Goal: Task Accomplishment & Management: Contribute content

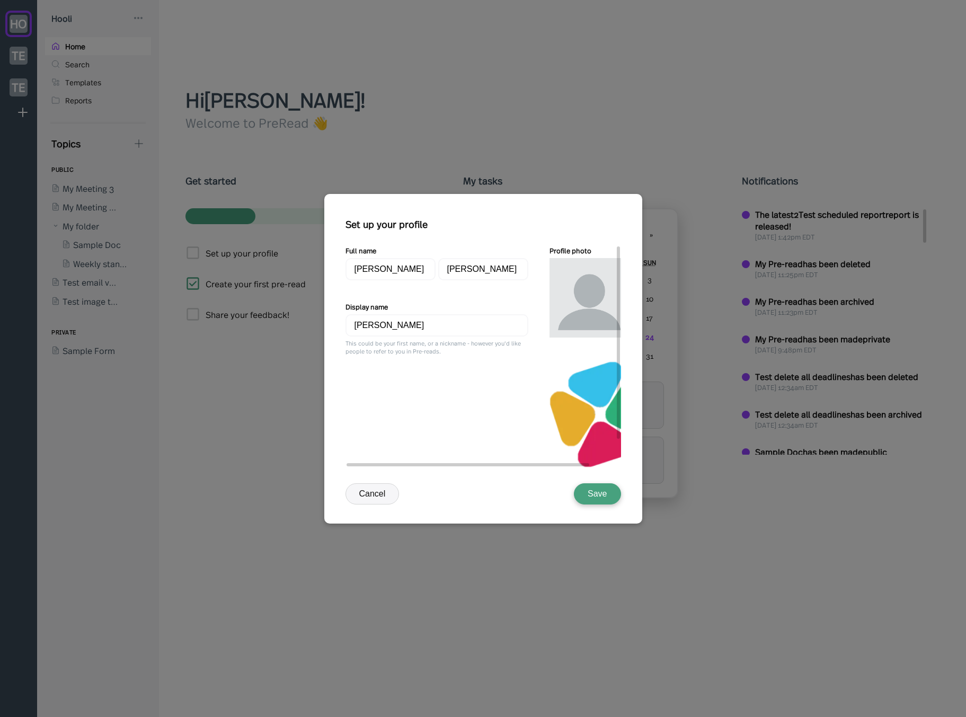
click at [429, 412] on div "Full name [PERSON_NAME] Display name [PERSON_NAME] This could be your first nam…" at bounding box center [437, 367] width 183 height 245
click at [231, 360] on div at bounding box center [483, 358] width 966 height 717
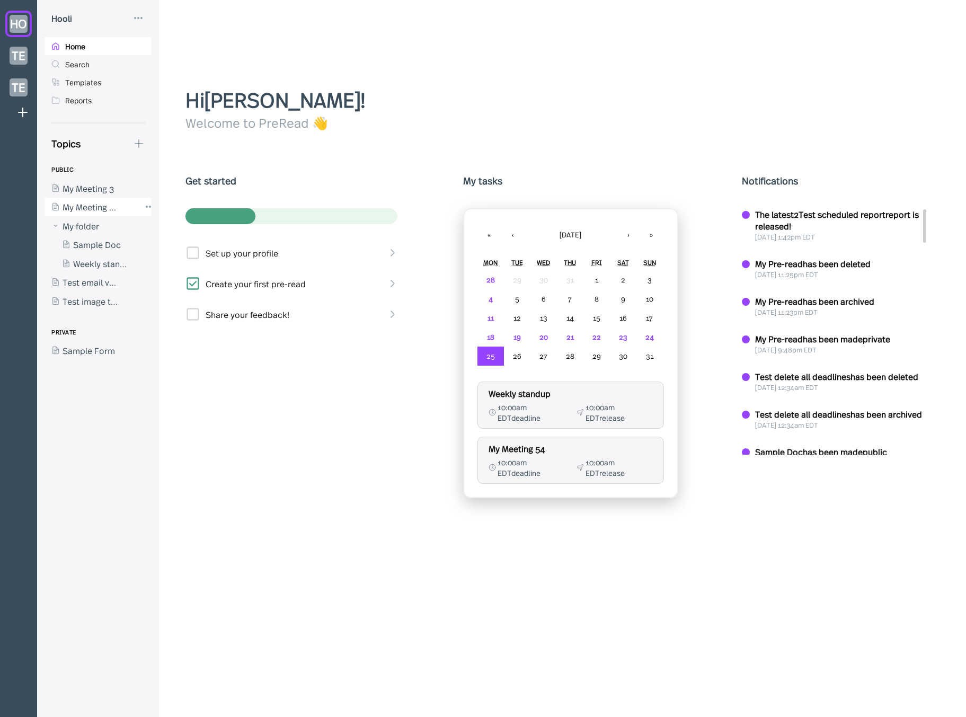
click at [94, 213] on div at bounding box center [92, 207] width 95 height 19
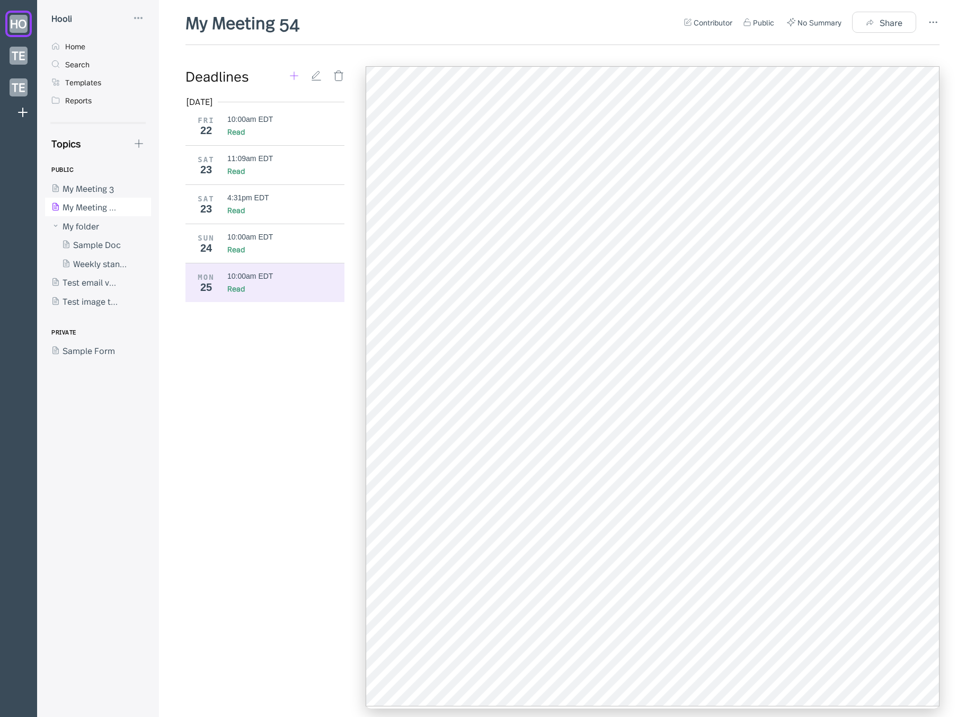
click at [294, 78] on icon at bounding box center [294, 76] width 8 height 8
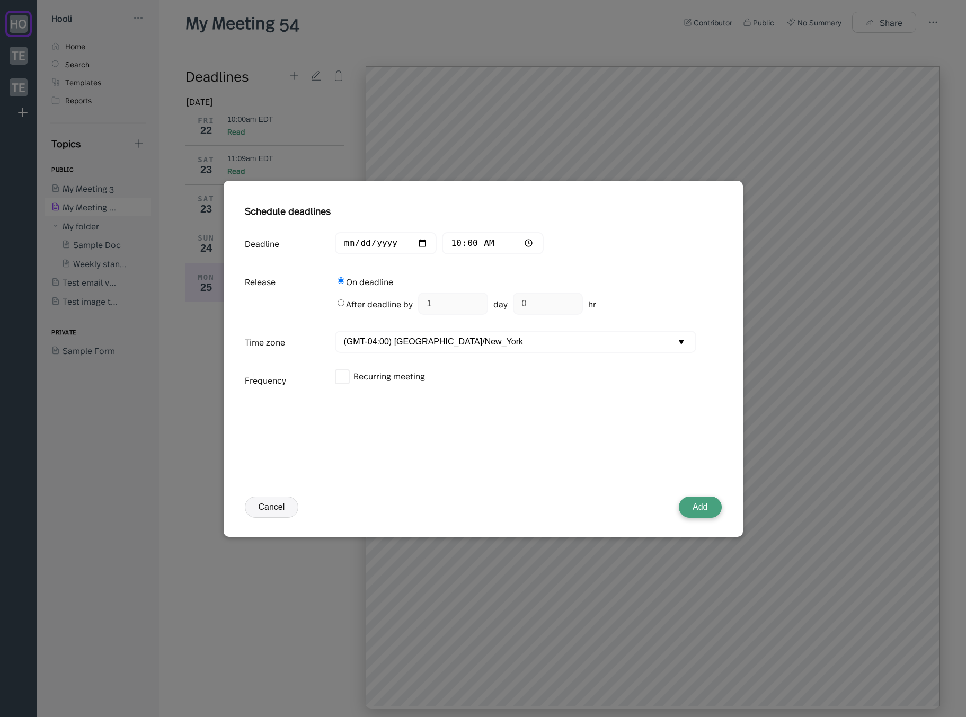
click at [706, 495] on div "Schedule deadlines Deadline [DATE] 10:00 Release On deadline After deadline by …" at bounding box center [483, 368] width 477 height 337
click at [707, 504] on button "Add" at bounding box center [700, 507] width 42 height 21
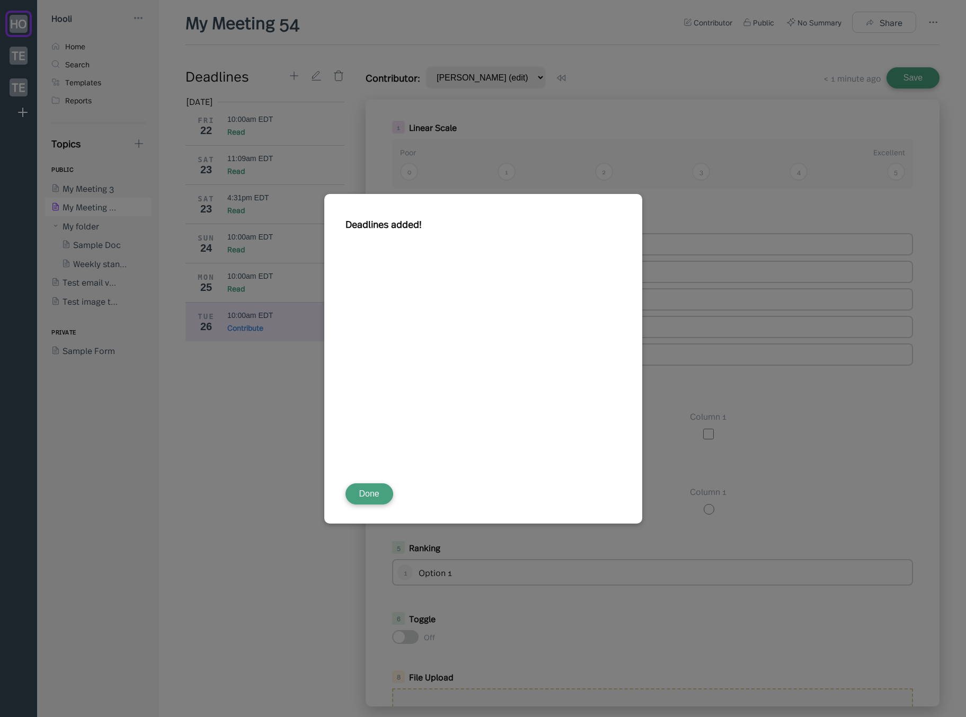
click at [384, 501] on button "Done" at bounding box center [370, 493] width 48 height 21
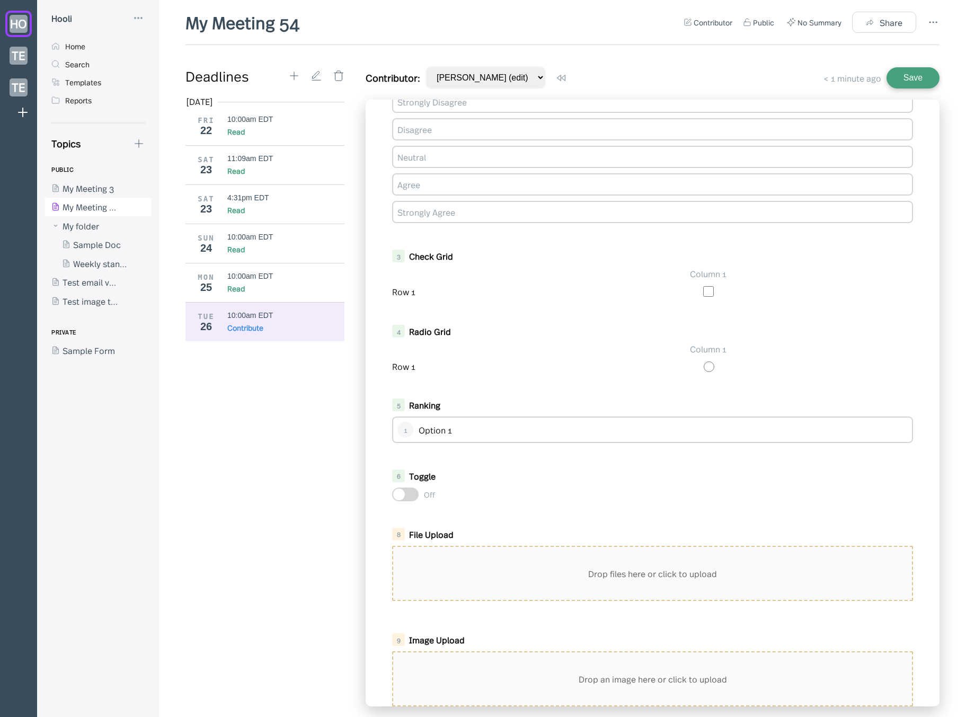
scroll to position [405, 0]
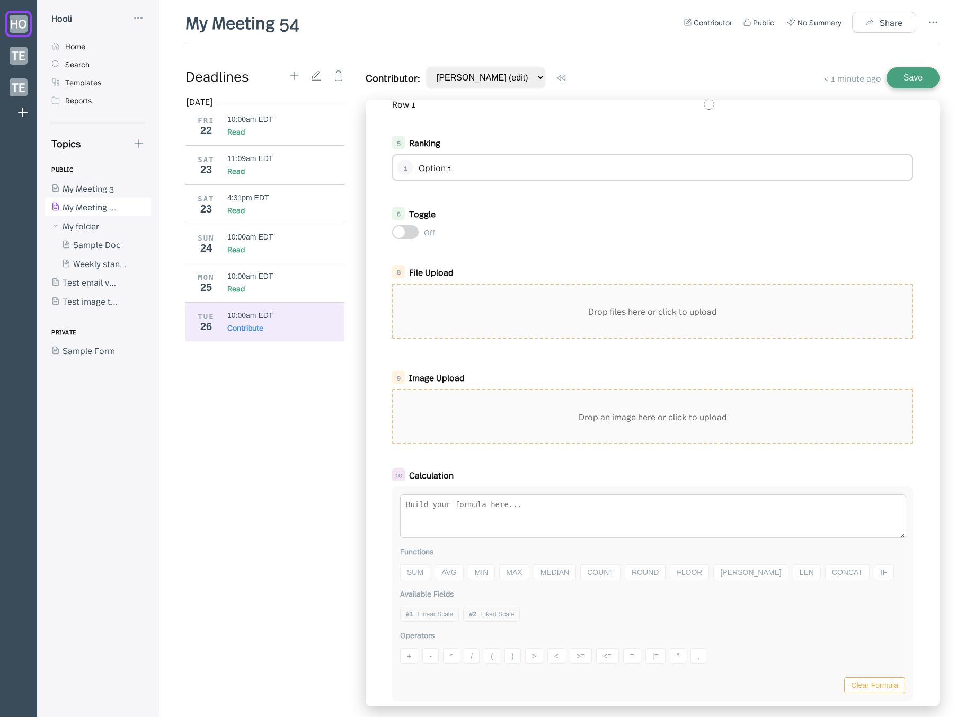
click at [501, 311] on div "Drop files here or click to upload" at bounding box center [652, 311] width 519 height 53
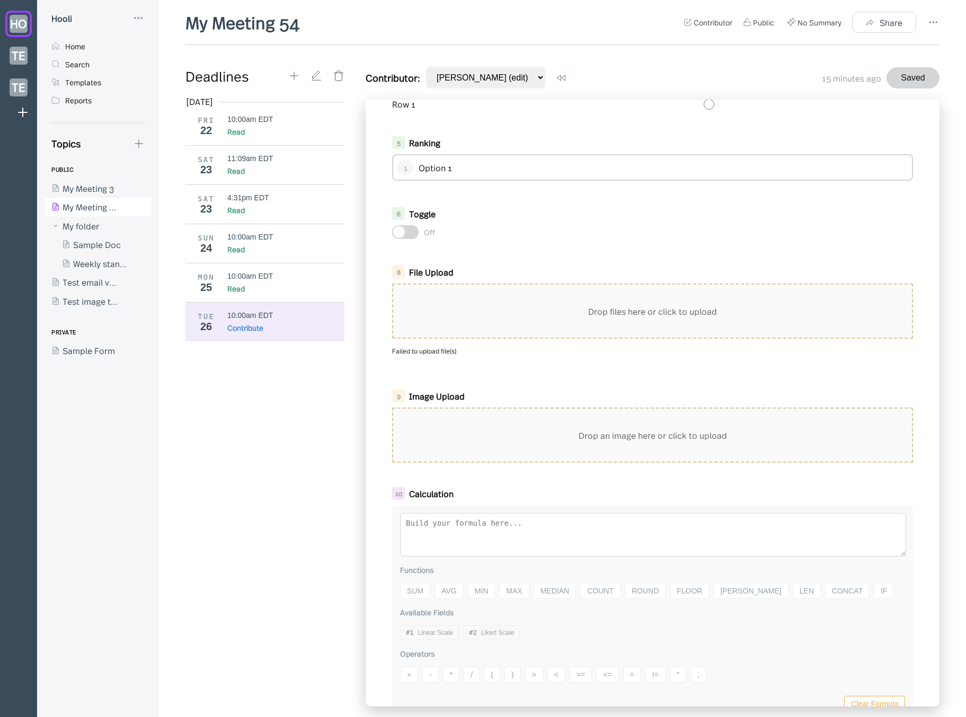
click at [515, 307] on div "Drop files here or click to upload" at bounding box center [652, 311] width 519 height 53
click at [491, 323] on div "Drop files here or click to upload" at bounding box center [652, 311] width 519 height 53
click at [463, 298] on div "Drop files here or click to upload" at bounding box center [652, 311] width 519 height 53
click at [432, 351] on div "Failed to upload file(s)" at bounding box center [652, 351] width 521 height 8
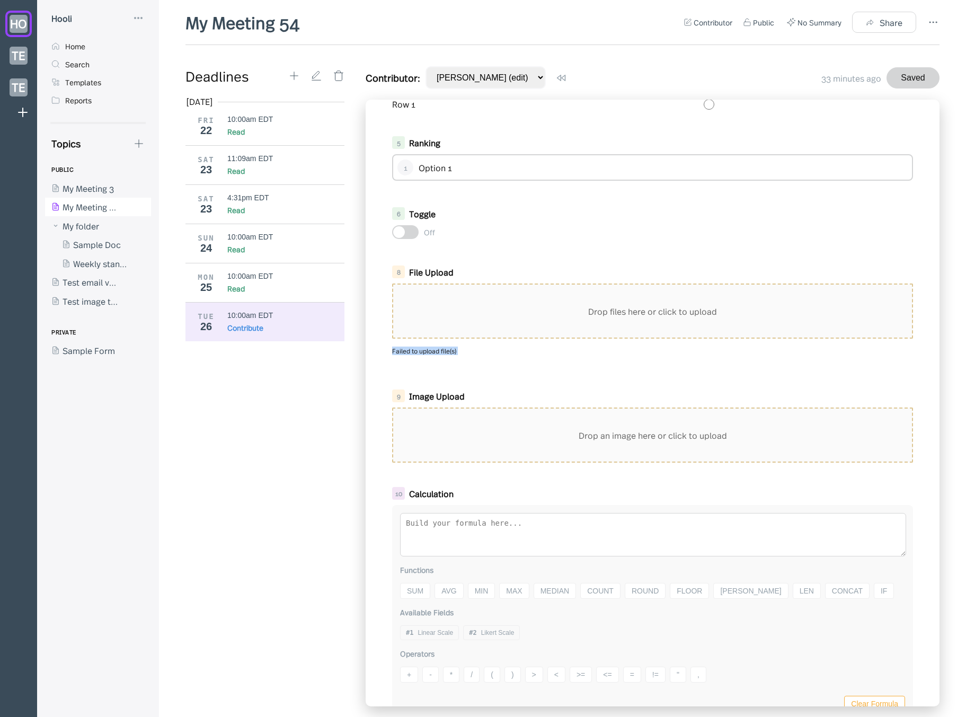
click at [432, 351] on div "Failed to upload file(s)" at bounding box center [652, 351] width 521 height 8
click at [448, 355] on div "Failed to upload file(s)" at bounding box center [652, 351] width 521 height 8
click at [490, 352] on div "Failed to upload file(s)" at bounding box center [652, 351] width 521 height 8
click at [445, 350] on div "Failed to upload file(s)" at bounding box center [652, 351] width 521 height 8
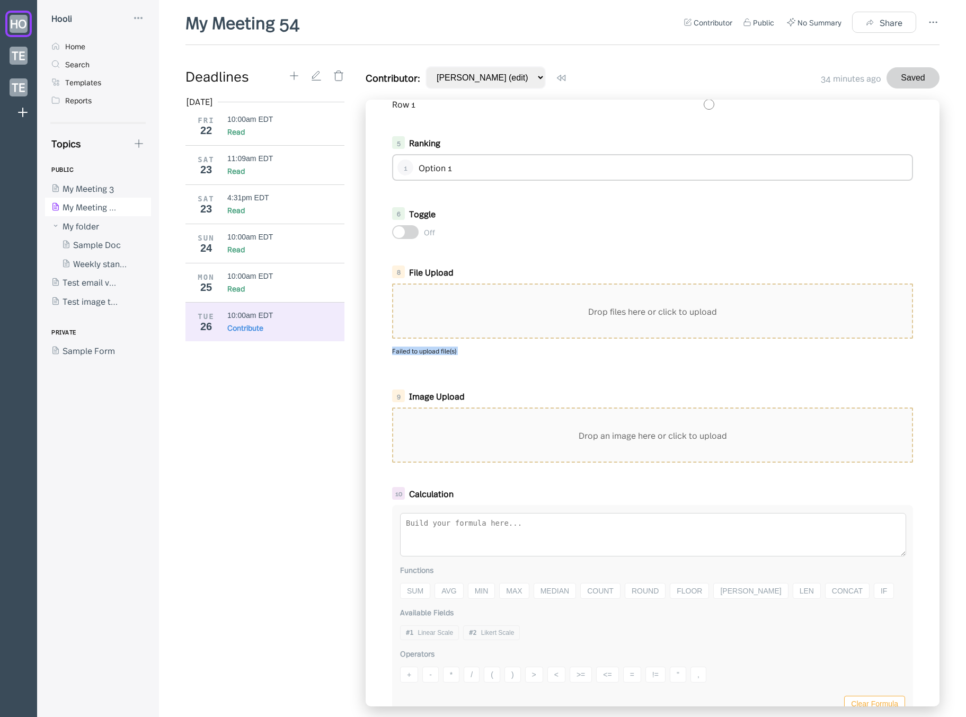
click at [445, 350] on div "Failed to upload file(s)" at bounding box center [652, 351] width 521 height 8
click at [461, 356] on div "Drop files here or click to upload Failed to upload file(s)" at bounding box center [652, 324] width 521 height 80
drag, startPoint x: 263, startPoint y: 412, endPoint x: 262, endPoint y: 407, distance: 5.5
click at [263, 412] on div "[DATE] FRI 22 10:00am EDT Read SAT 23 11:09am EDT Read SAT 23 4:31pm EDT Read S…" at bounding box center [269, 401] width 167 height 611
click at [539, 308] on div "Drop files here or click to upload" at bounding box center [652, 311] width 519 height 53
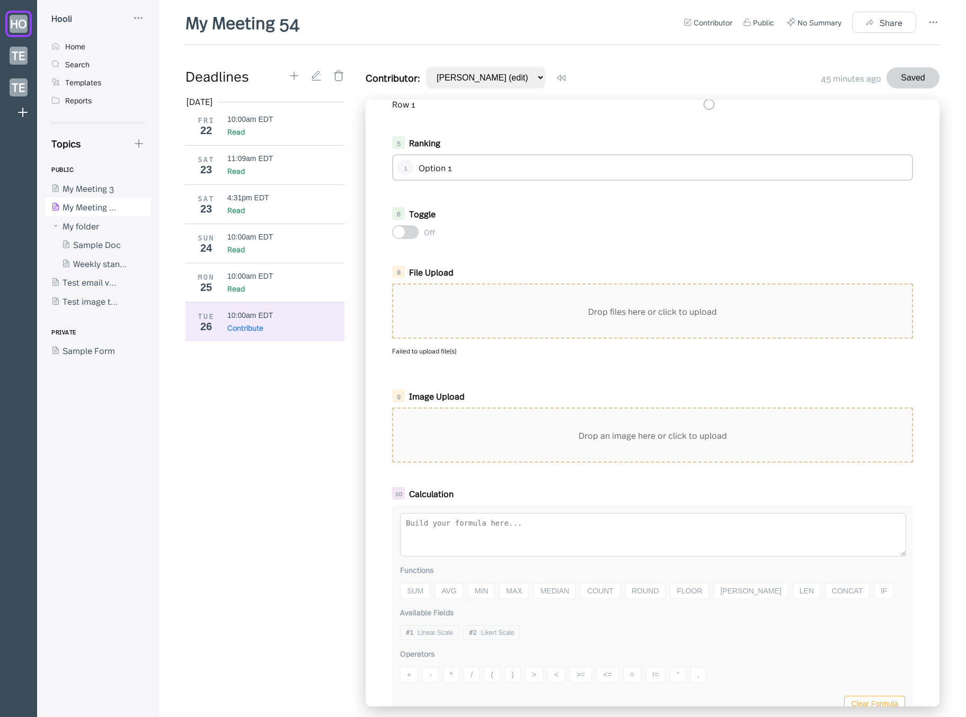
click at [473, 362] on div "Drop files here or click to upload Failed to upload file(s)" at bounding box center [652, 324] width 521 height 80
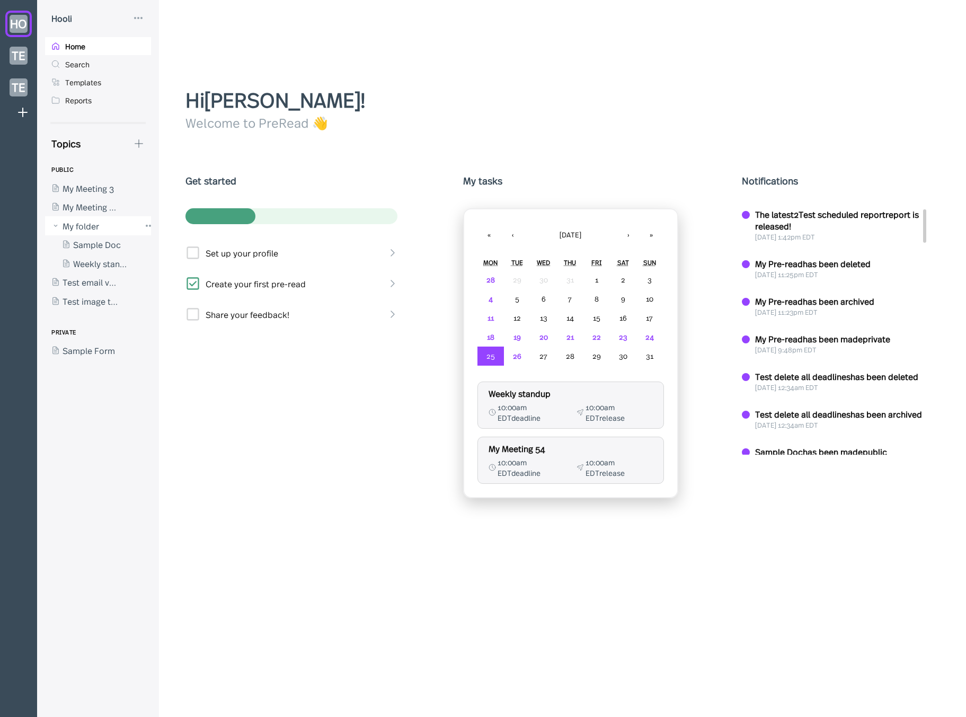
click at [83, 217] on div at bounding box center [92, 225] width 95 height 19
click at [89, 210] on div at bounding box center [92, 207] width 95 height 19
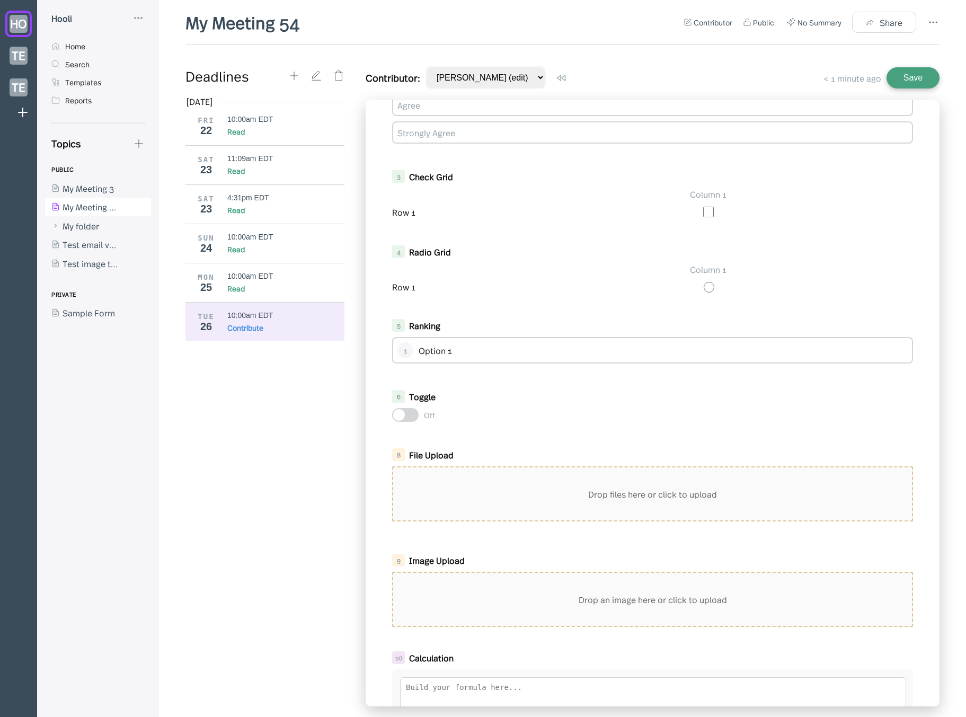
scroll to position [405, 0]
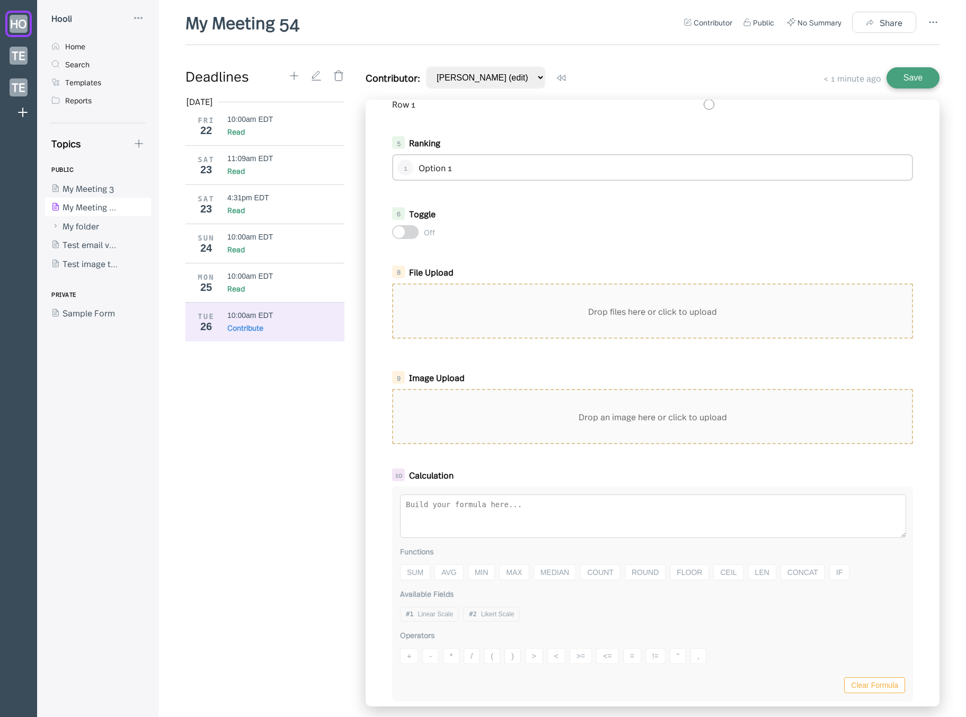
click at [499, 315] on div "Drop files here or click to upload" at bounding box center [652, 311] width 519 height 53
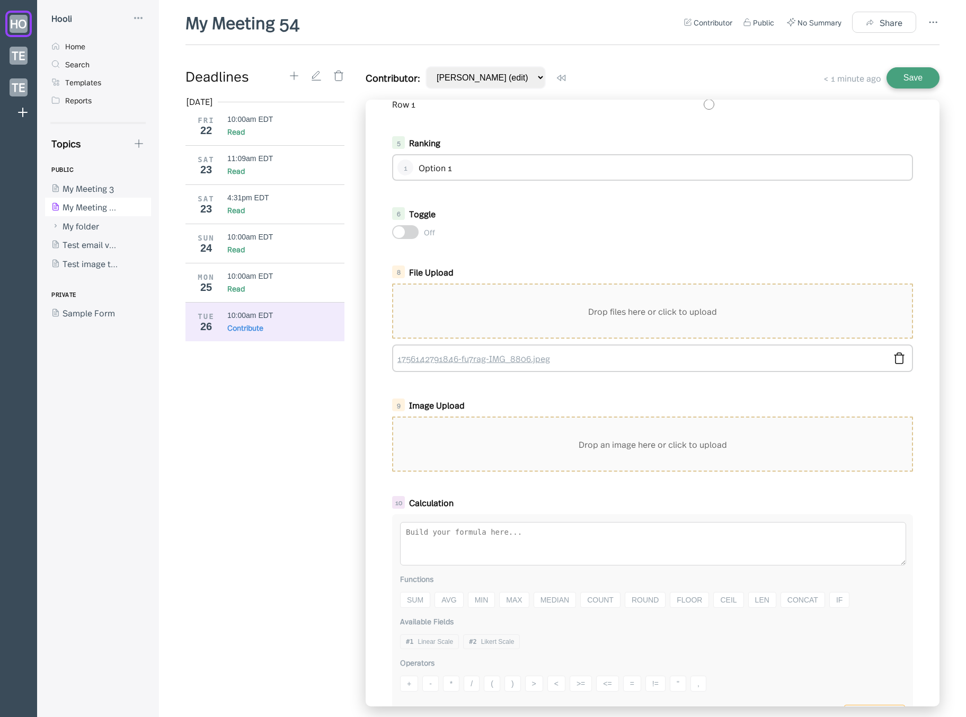
click at [517, 357] on link "1756142791846-fu7rag-IMG_8806.jpeg" at bounding box center [642, 358] width 488 height 12
click at [886, 381] on div "1 Linear Scale Poor Excellent 0 1 2 3 4 5 2 Likert Scale Strongly Disagree Disa…" at bounding box center [653, 403] width 574 height 607
click at [488, 386] on div "1 Linear Scale Poor Excellent 0 1 2 3 4 5 2 Likert Scale Strongly Disagree Disa…" at bounding box center [653, 403] width 574 height 607
click at [503, 388] on div "1 Linear Scale Poor Excellent 0 1 2 3 4 5 2 Likert Scale Strongly Disagree Disa…" at bounding box center [653, 403] width 574 height 607
click at [780, 303] on div "Drop files here or click to upload" at bounding box center [652, 311] width 519 height 53
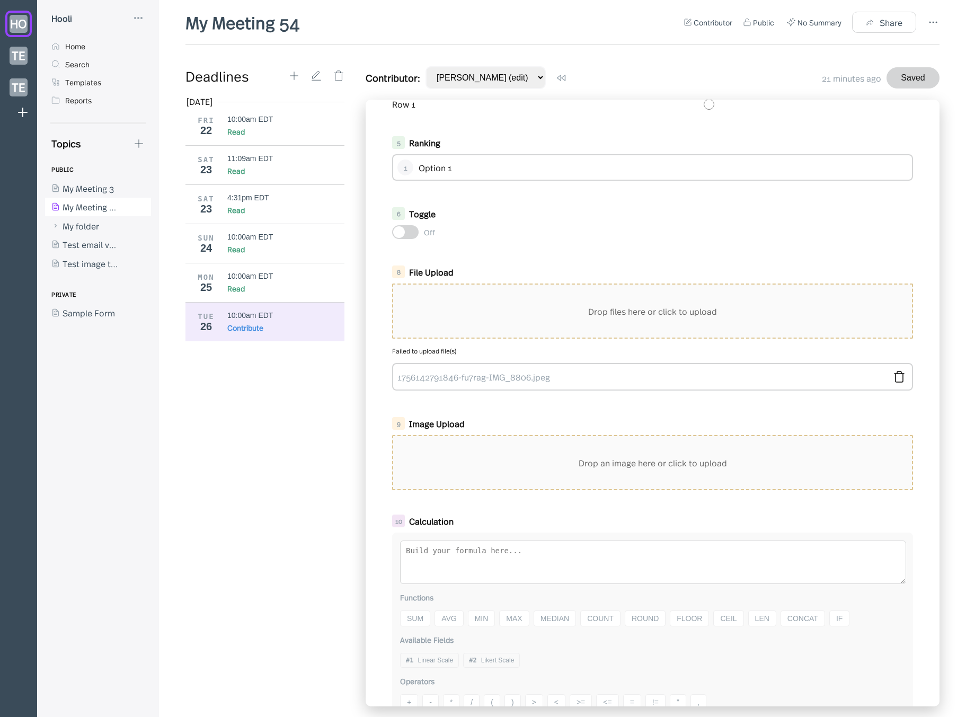
click at [332, 480] on div "[DATE] FRI 22 10:00am EDT Read SAT 23 11:09am EDT Read SAT 23 4:31pm EDT Read S…" at bounding box center [269, 401] width 167 height 611
click at [274, 383] on div "[DATE] FRI 22 10:00am EDT Read SAT 23 11:09am EDT Read SAT 23 4:31pm EDT Read S…" at bounding box center [269, 401] width 167 height 611
click at [621, 329] on div "Drop files here or click to upload" at bounding box center [652, 311] width 519 height 53
click at [457, 313] on div "Drop files here or click to upload" at bounding box center [652, 311] width 519 height 53
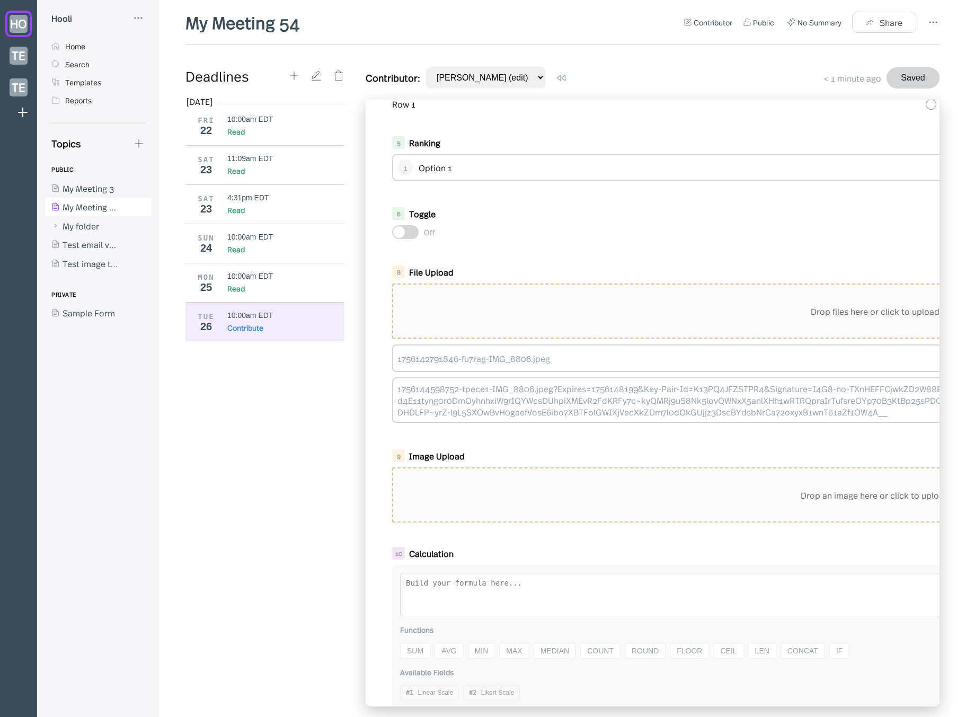
click at [470, 428] on div "1 Linear Scale Poor Excellent 0 1 2 3 4 5 2 Likert Scale Strongly Disagree Disa…" at bounding box center [653, 403] width 574 height 607
drag, startPoint x: 940, startPoint y: 417, endPoint x: 951, endPoint y: 415, distance: 11.3
click at [951, 415] on div "My Meeting 54 Contributor Public No Summary Share Deadlines Aug 2025 FRI 22 10:…" at bounding box center [562, 358] width 807 height 717
drag, startPoint x: 814, startPoint y: 418, endPoint x: 951, endPoint y: 418, distance: 137.8
click at [272, 398] on div "[DATE] FRI 22 10:00am EDT Read SAT 23 11:09am EDT Read SAT 23 4:31pm EDT Read S…" at bounding box center [269, 401] width 167 height 611
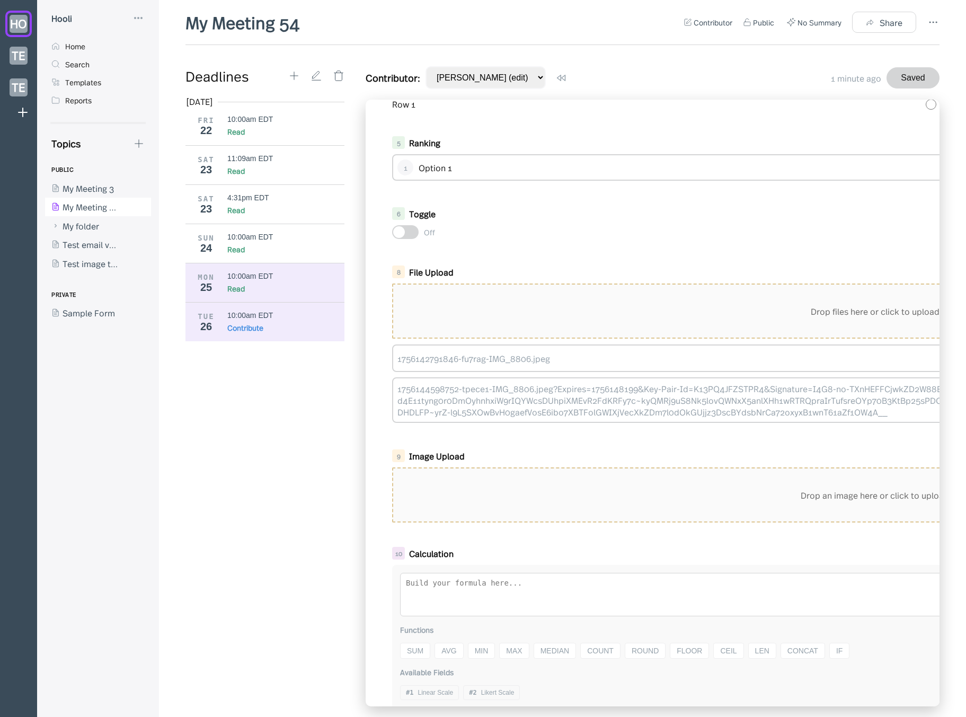
click at [269, 276] on div "10:00am EDT" at bounding box center [250, 276] width 46 height 8
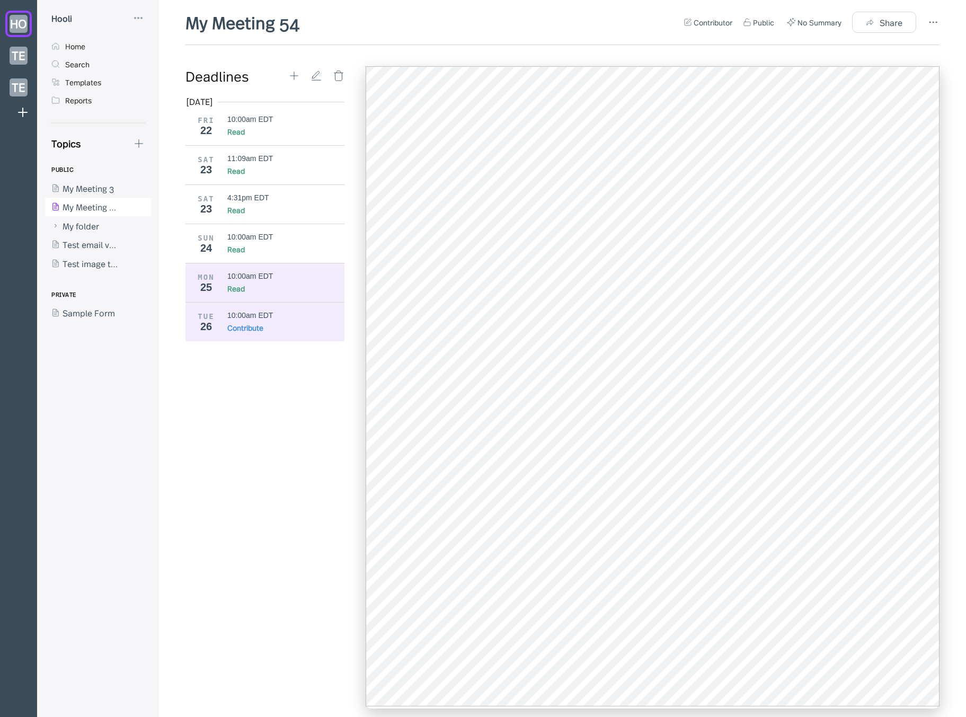
click at [260, 319] on div "10:00am EDT" at bounding box center [250, 315] width 46 height 8
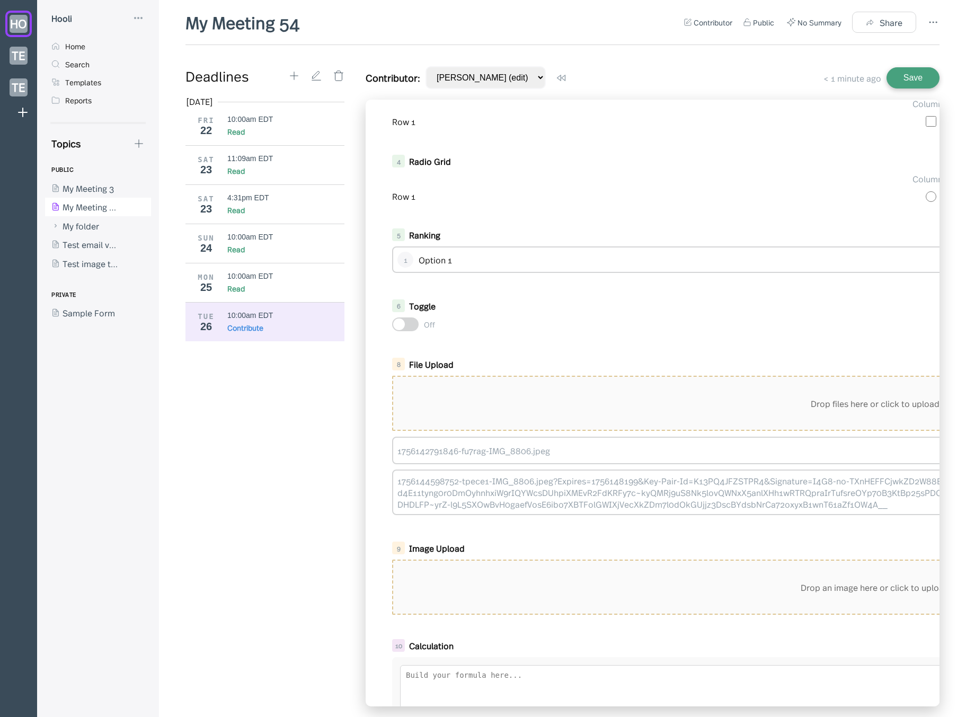
scroll to position [491, 0]
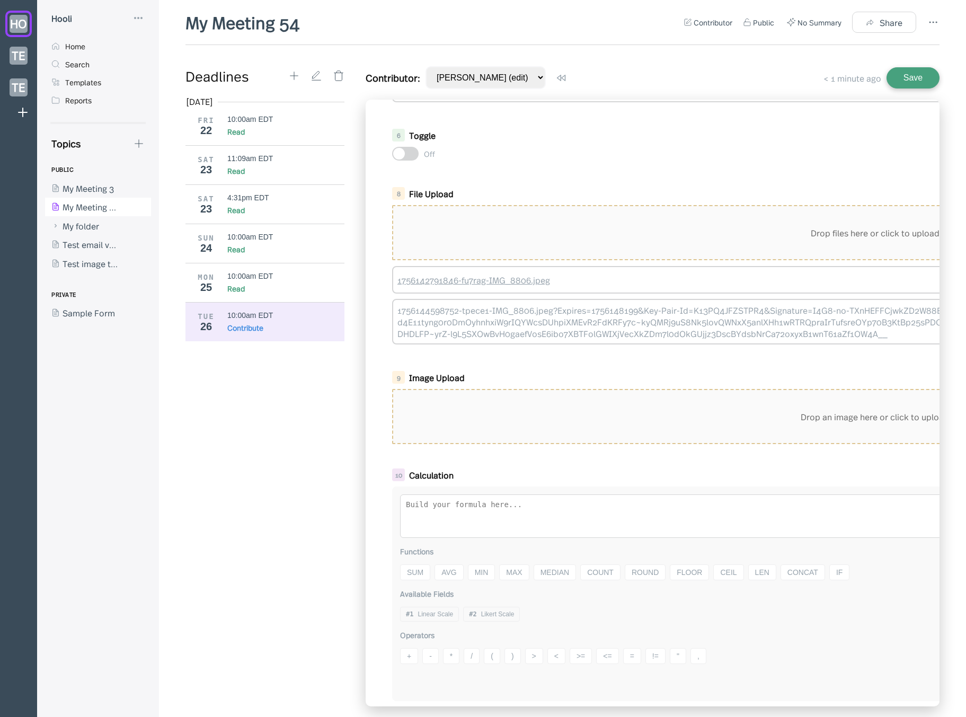
click at [477, 274] on link "1756142791846-fu7rag-IMG_8806.jpeg" at bounding box center [864, 280] width 933 height 12
click at [554, 312] on link "1756144598752-tpece1-IMG_8806.jpeg?Expires=1756148199&Key-Pair-Id=K13PQ4JFZSTPR…" at bounding box center [864, 321] width 933 height 35
click at [508, 366] on div "9 Image Upload Drop an image here or click to upload" at bounding box center [875, 407] width 987 height 82
click at [578, 412] on div "Drop an image here or click to upload" at bounding box center [875, 416] width 964 height 53
click at [531, 366] on div "9 Image Upload Drop an image here or click to upload" at bounding box center [875, 407] width 987 height 82
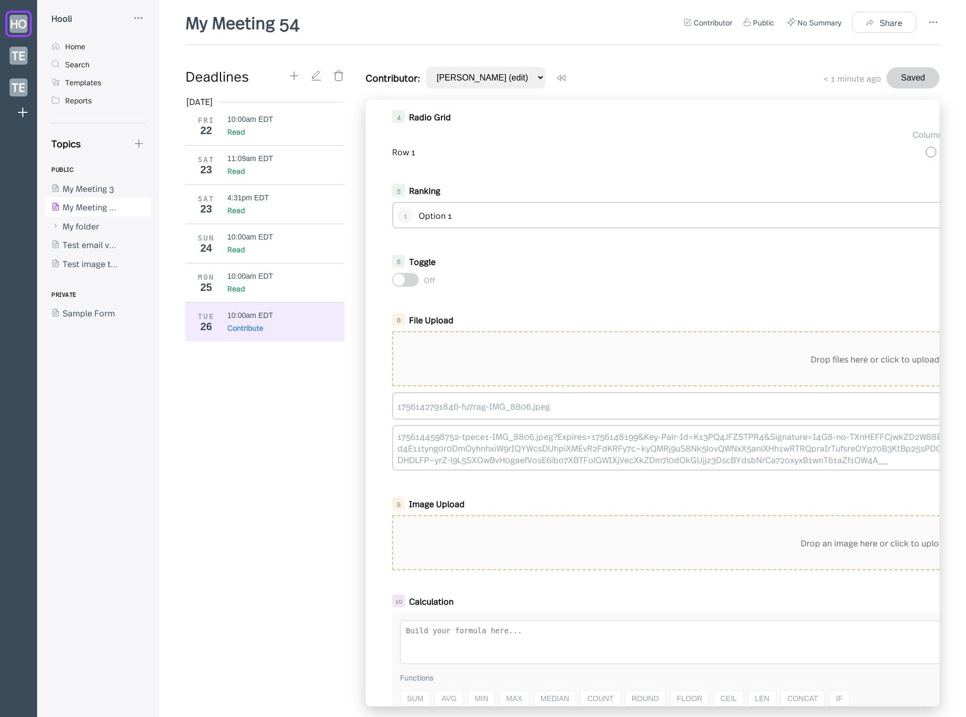
scroll to position [407, 0]
